Goal: Information Seeking & Learning: Learn about a topic

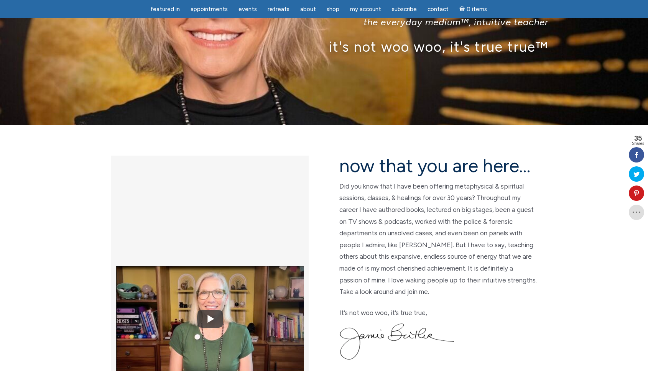
scroll to position [74, 0]
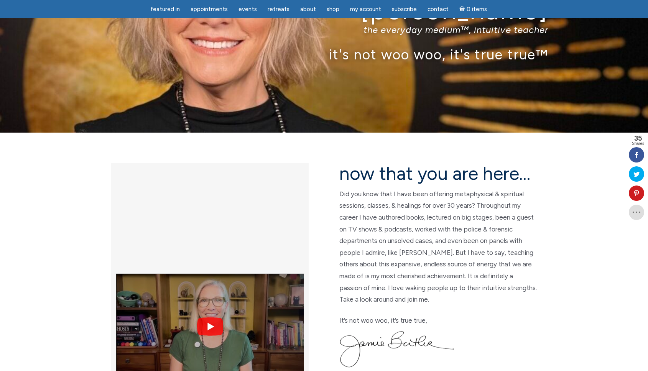
click at [211, 256] on img at bounding box center [210, 326] width 188 height 141
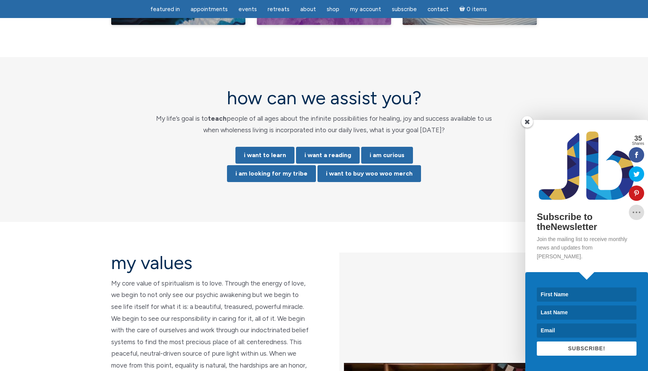
scroll to position [1555, 0]
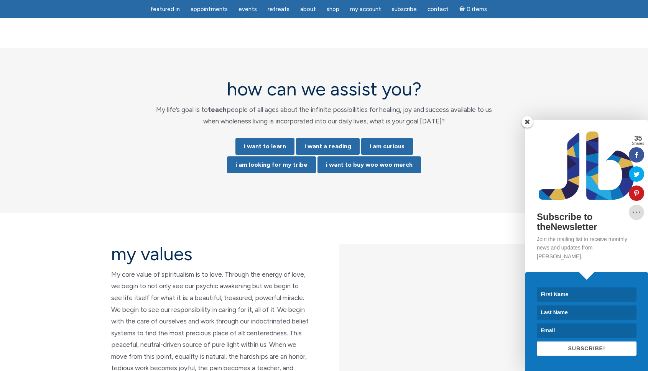
click at [524, 128] on span at bounding box center [527, 122] width 12 height 12
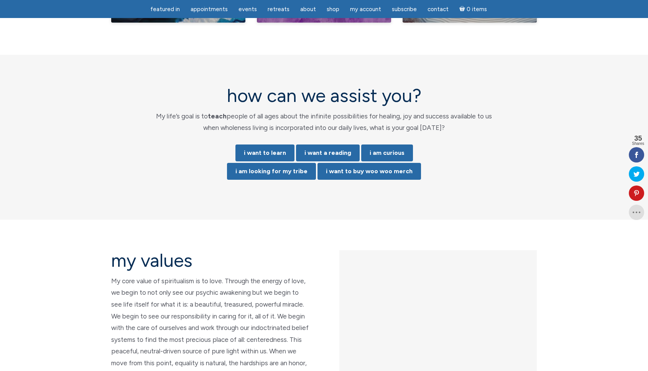
scroll to position [1548, 0]
click at [267, 145] on link "i want to learn" at bounding box center [264, 153] width 59 height 17
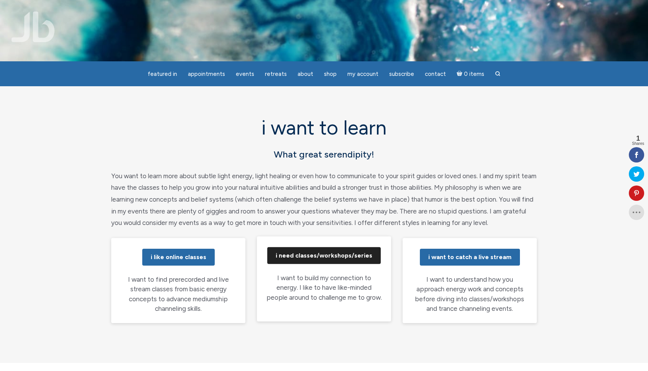
click at [306, 257] on link "i need classes/workshops/series" at bounding box center [323, 255] width 113 height 17
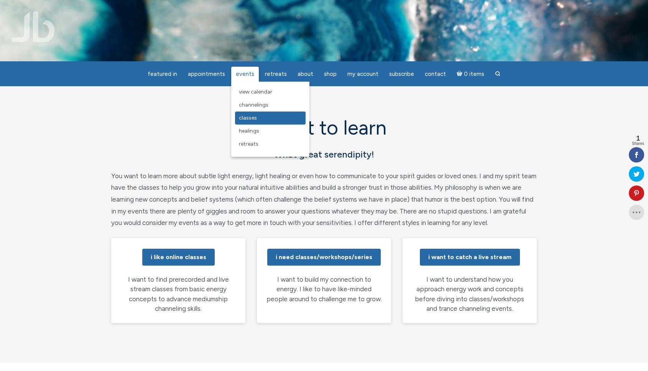
click at [244, 118] on span "Classes" at bounding box center [248, 118] width 18 height 7
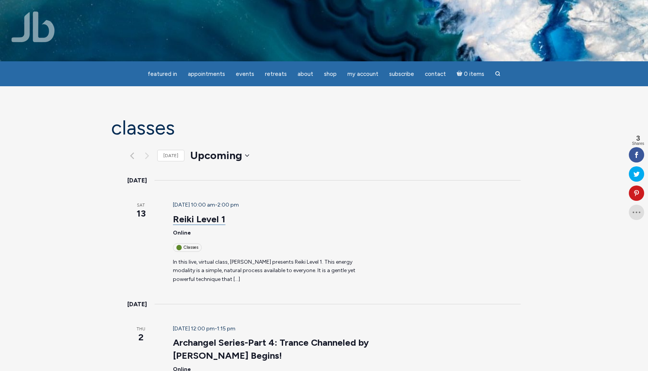
click at [189, 214] on link "Reiki Level 1" at bounding box center [199, 220] width 53 height 12
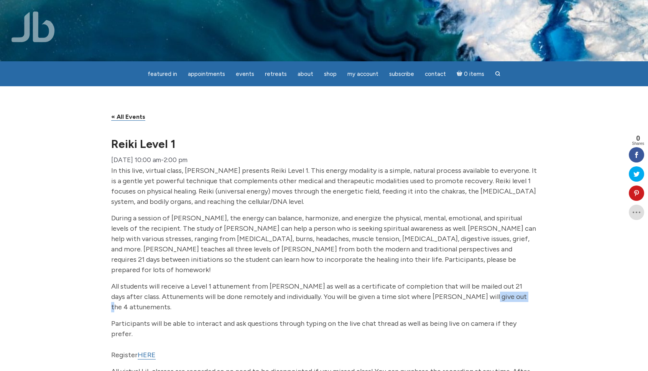
drag, startPoint x: 456, startPoint y: 296, endPoint x: 495, endPoint y: 297, distance: 39.5
click at [495, 297] on p "All students will receive a Level 1 attunement from Jamie as well as a certific…" at bounding box center [324, 296] width 426 height 31
copy p "attunements"
click at [424, 264] on p "During a session of Reiki, the energy can balance, harmonize, and energize the …" at bounding box center [324, 244] width 426 height 62
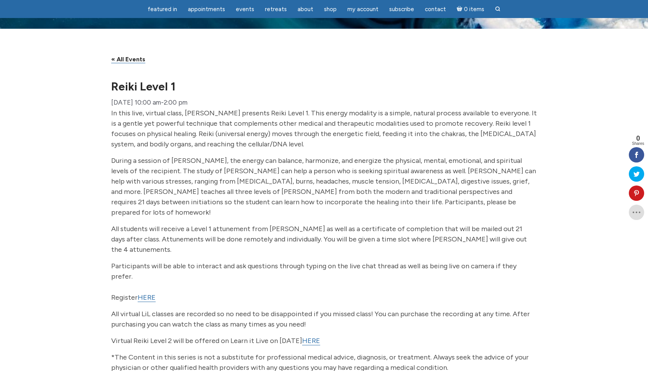
scroll to position [33, 0]
click at [145, 293] on link "HERE" at bounding box center [147, 297] width 18 height 9
